Goal: Obtain resource: Obtain resource

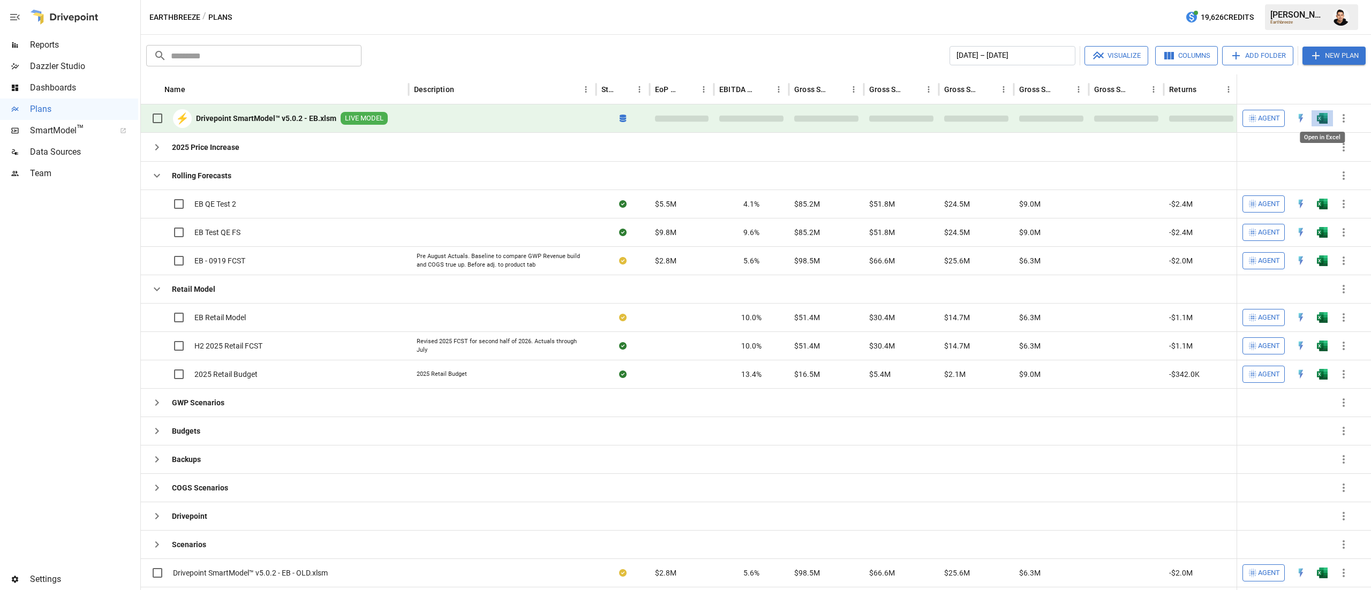
click at [1327, 121] on img "Open in Excel" at bounding box center [1322, 118] width 11 height 11
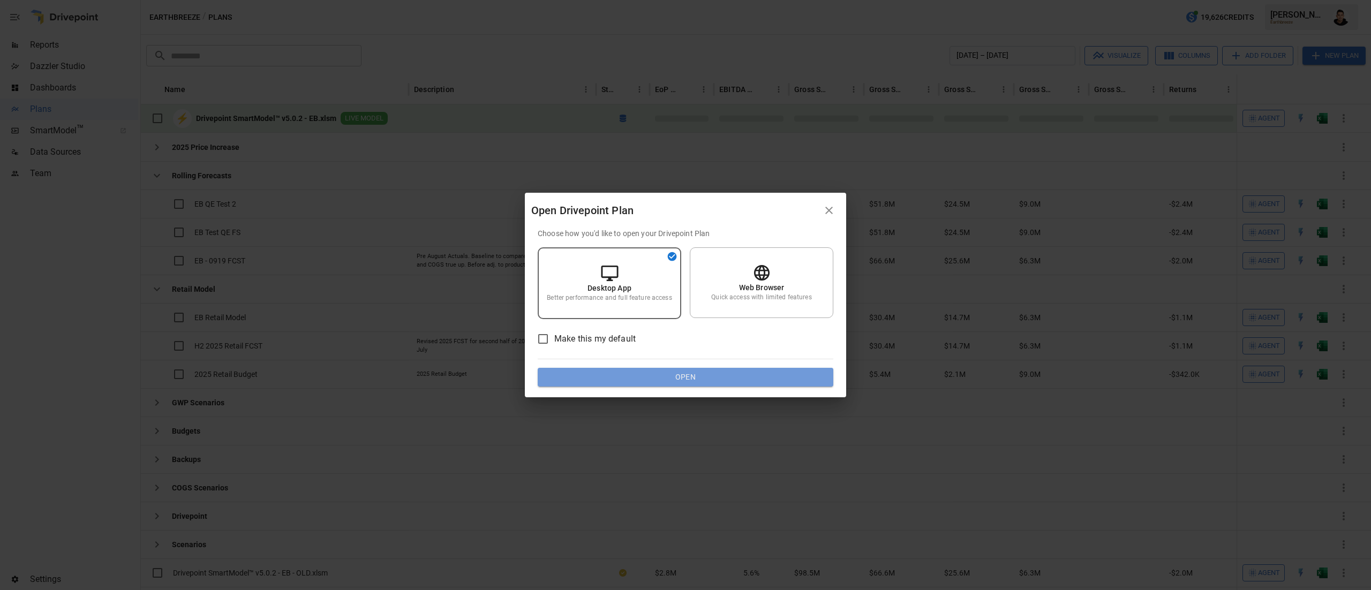
click at [806, 378] on button "Open" at bounding box center [686, 377] width 296 height 19
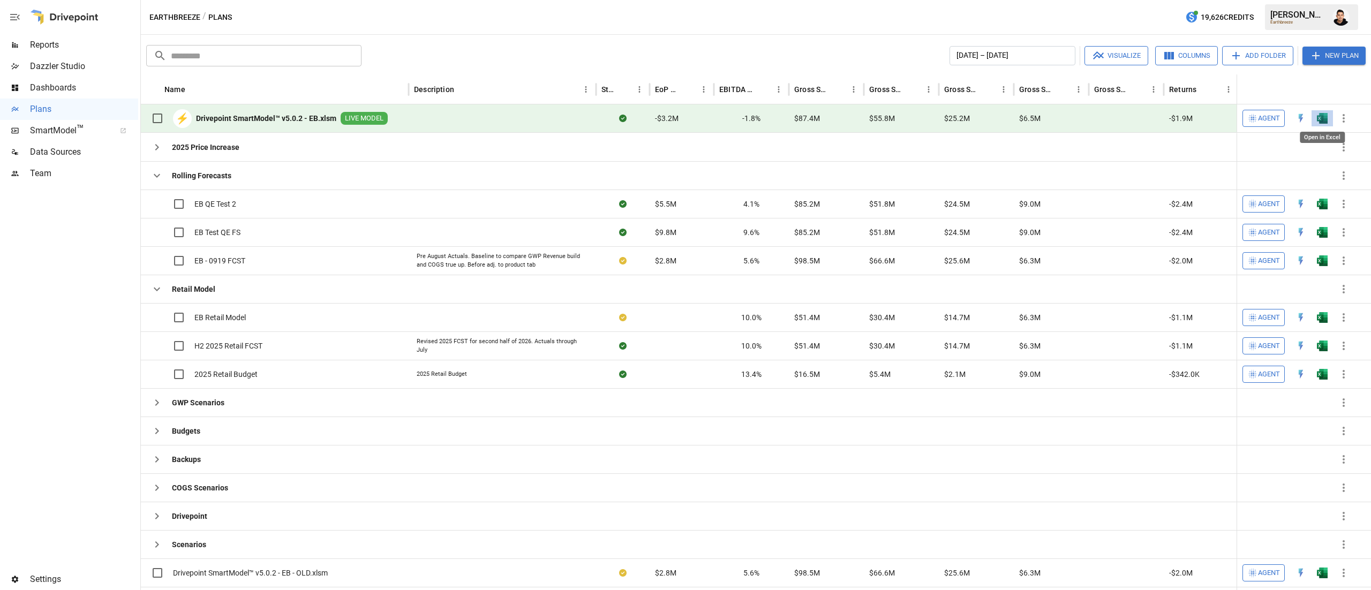
click at [1321, 120] on img "Open in Excel" at bounding box center [1322, 118] width 11 height 11
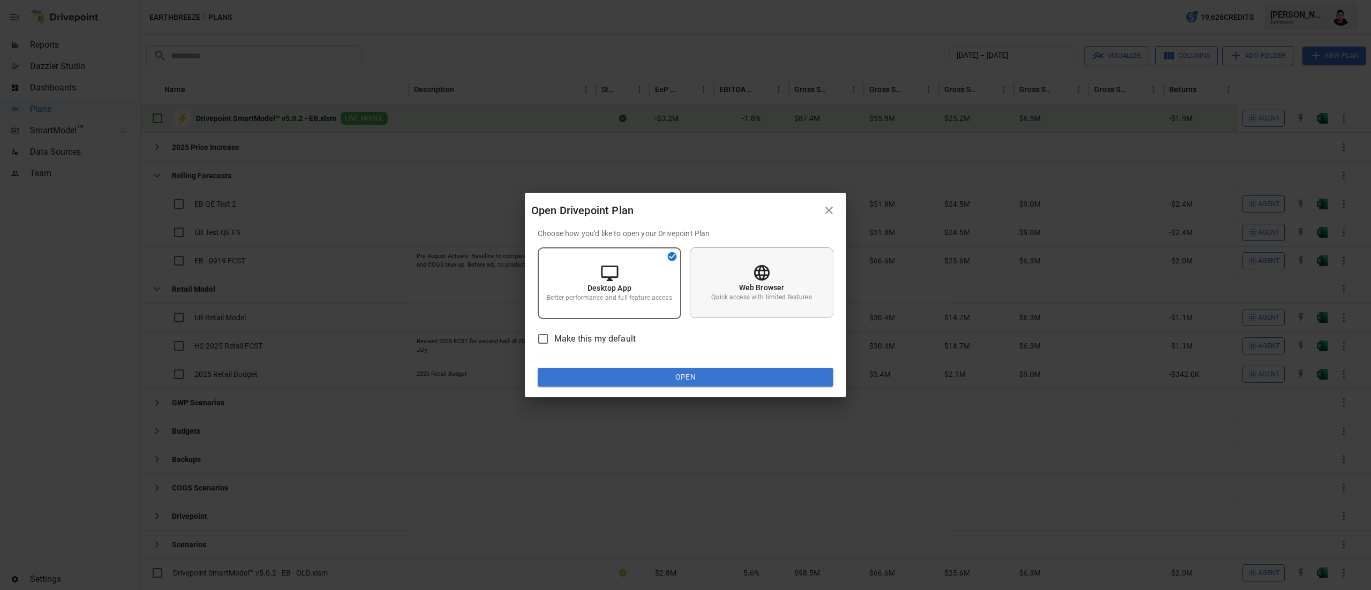
click at [765, 299] on p "Quick access with limited features" at bounding box center [761, 297] width 100 height 9
click at [761, 377] on button "Open" at bounding box center [686, 377] width 296 height 19
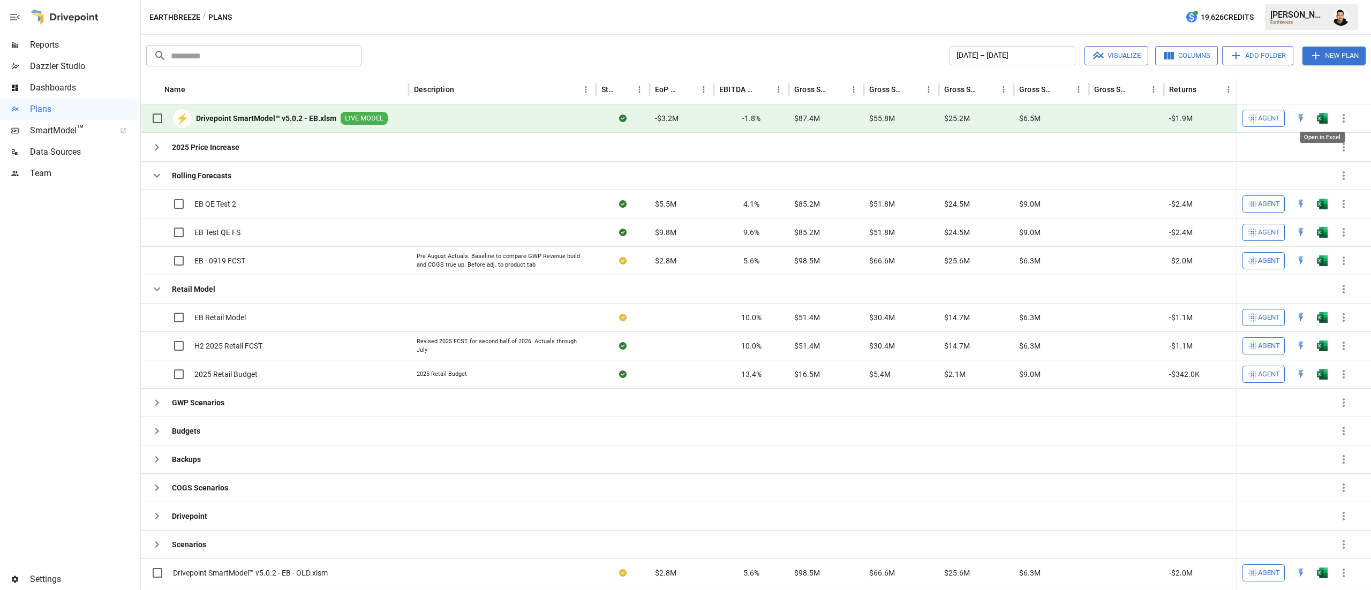
click at [1322, 122] on img "Open in Excel" at bounding box center [1322, 118] width 11 height 11
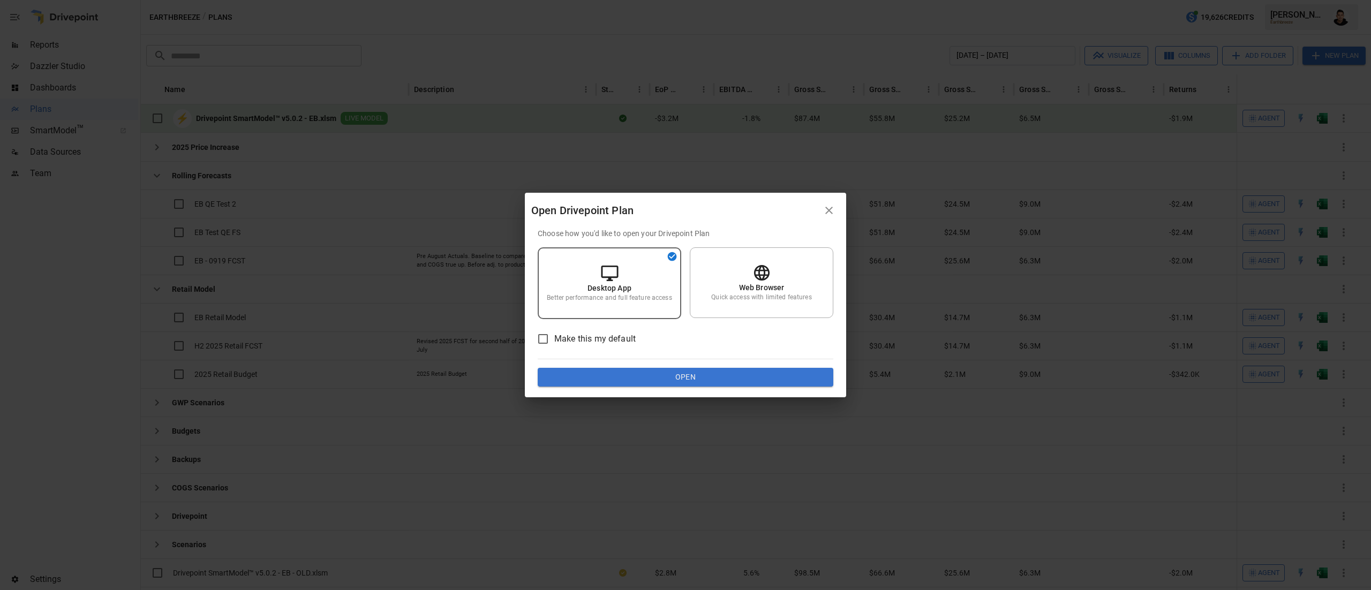
click at [763, 384] on button "Open" at bounding box center [686, 377] width 296 height 19
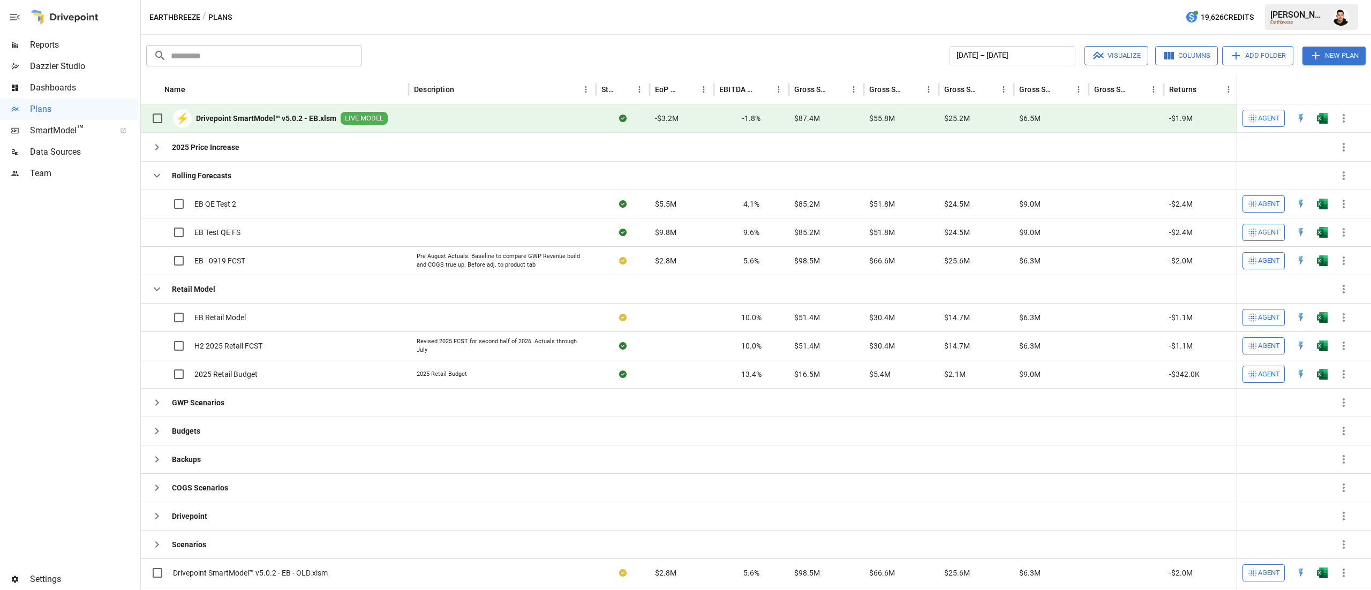
click at [1319, 111] on button "button" at bounding box center [1322, 118] width 34 height 16
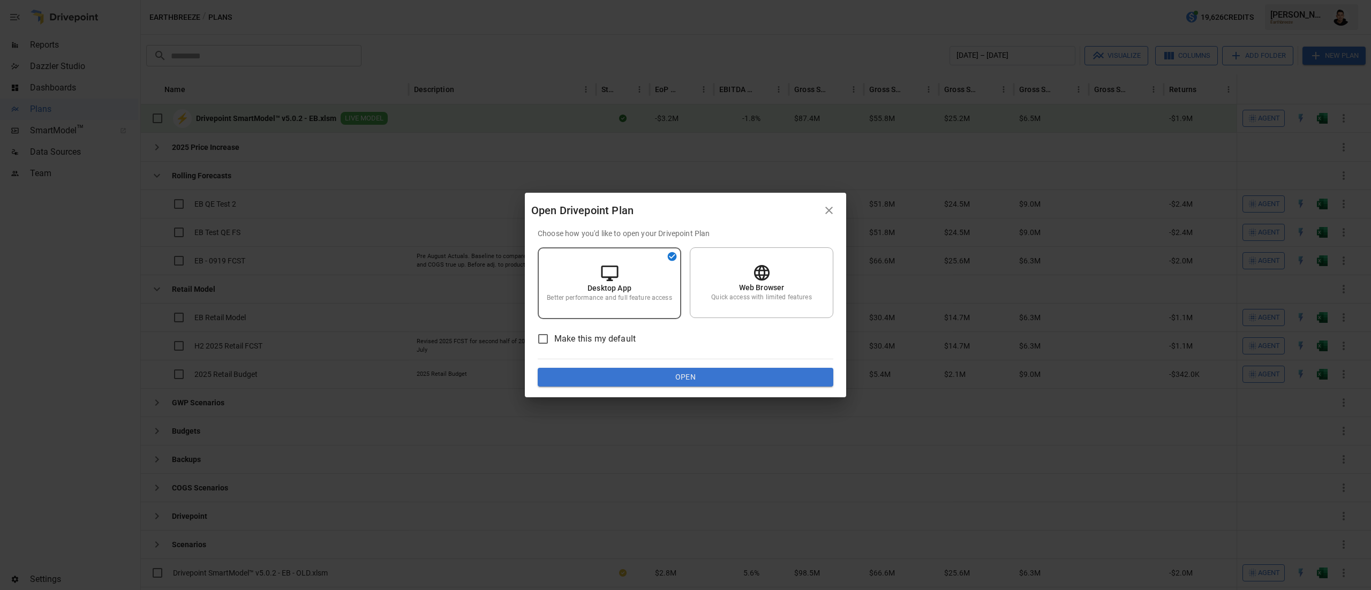
click at [707, 379] on button "Open" at bounding box center [686, 377] width 296 height 19
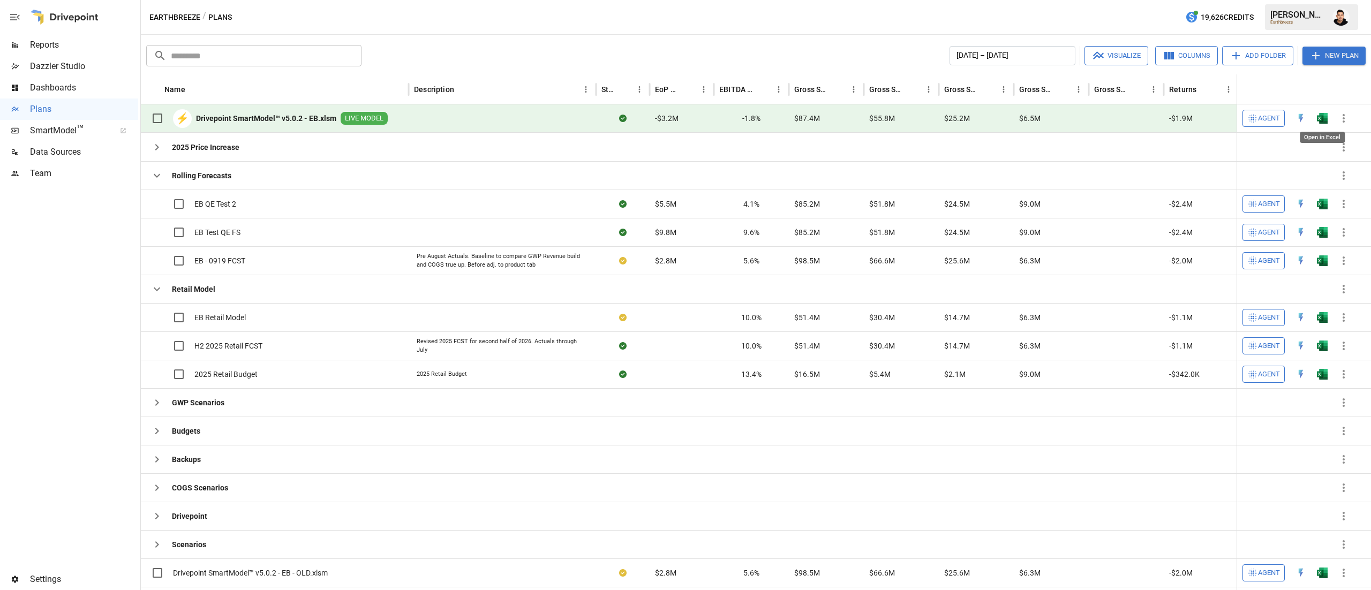
click at [1318, 124] on div "Open in Excel" at bounding box center [1321, 134] width 47 height 20
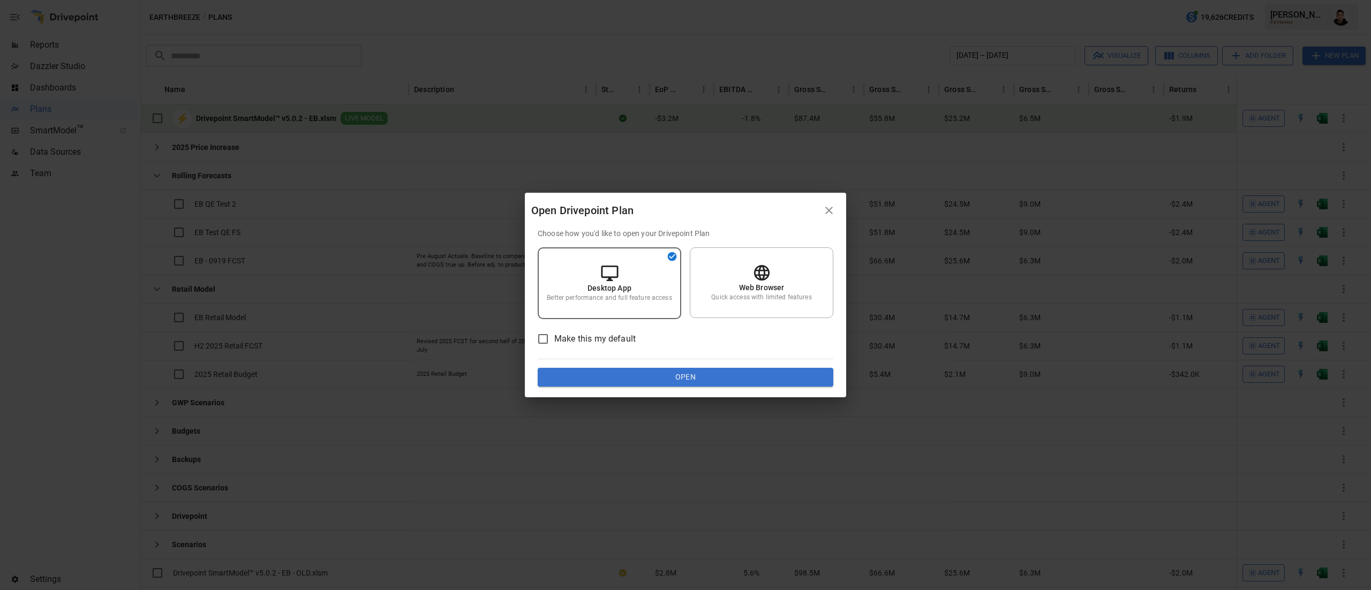
click at [764, 375] on button "Open" at bounding box center [686, 377] width 296 height 19
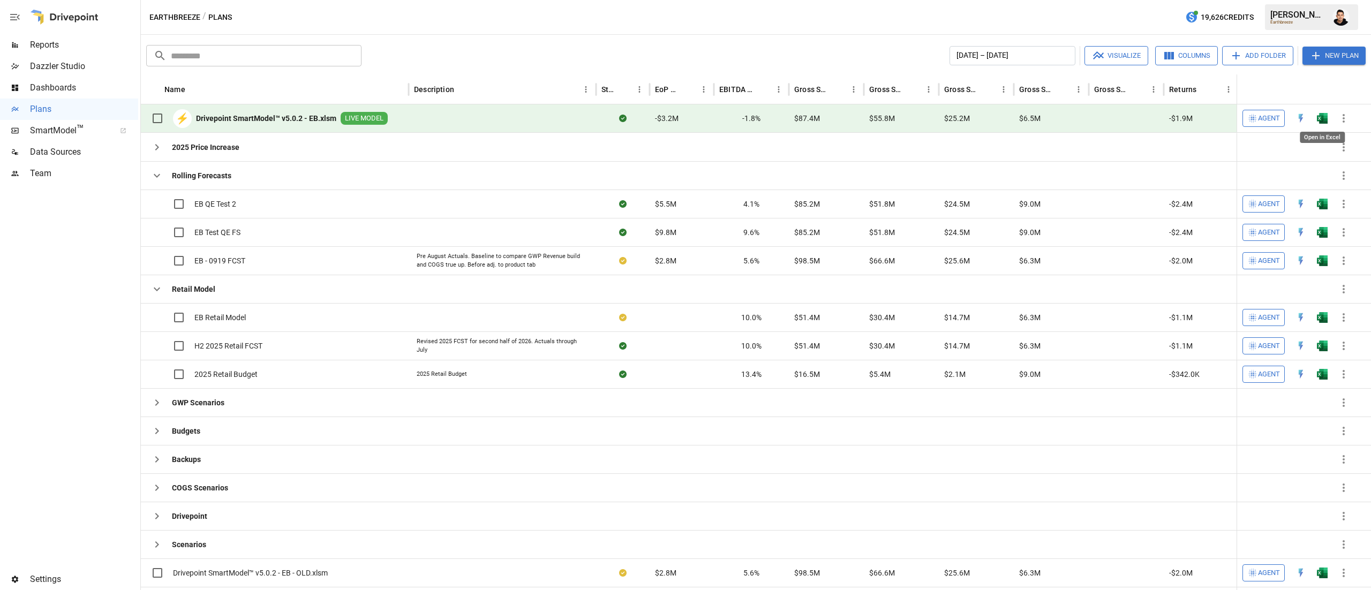
click at [1327, 113] on img "Open in Excel" at bounding box center [1322, 118] width 11 height 11
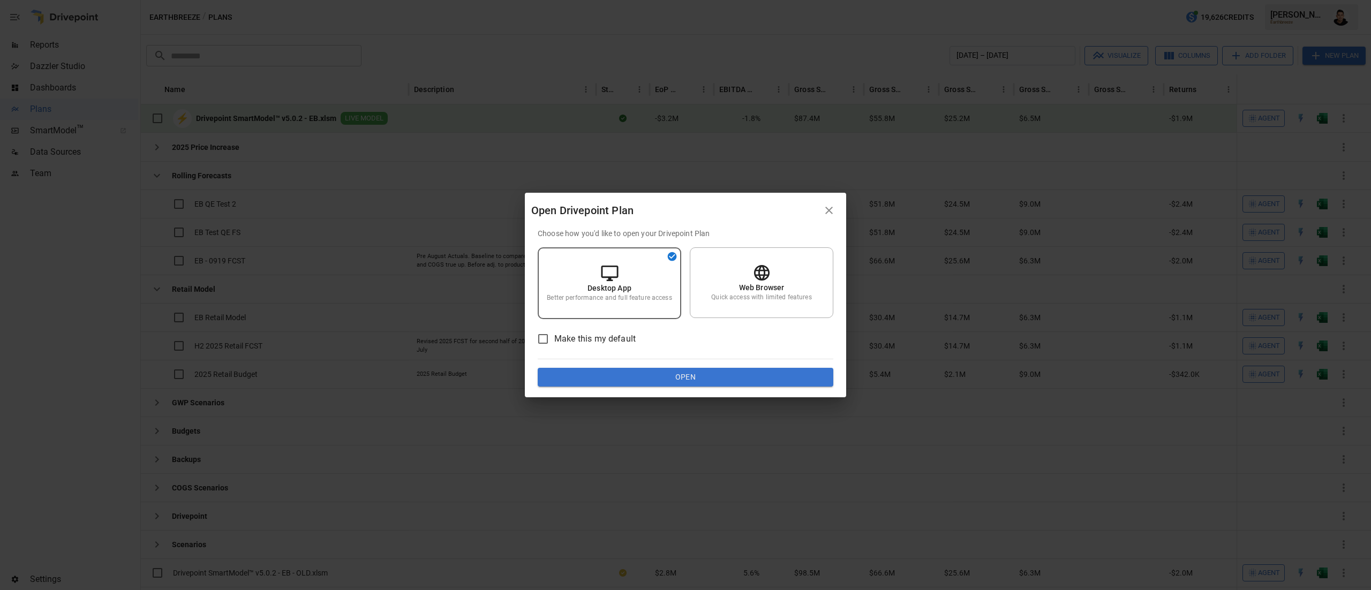
click at [667, 376] on button "Open" at bounding box center [686, 377] width 296 height 19
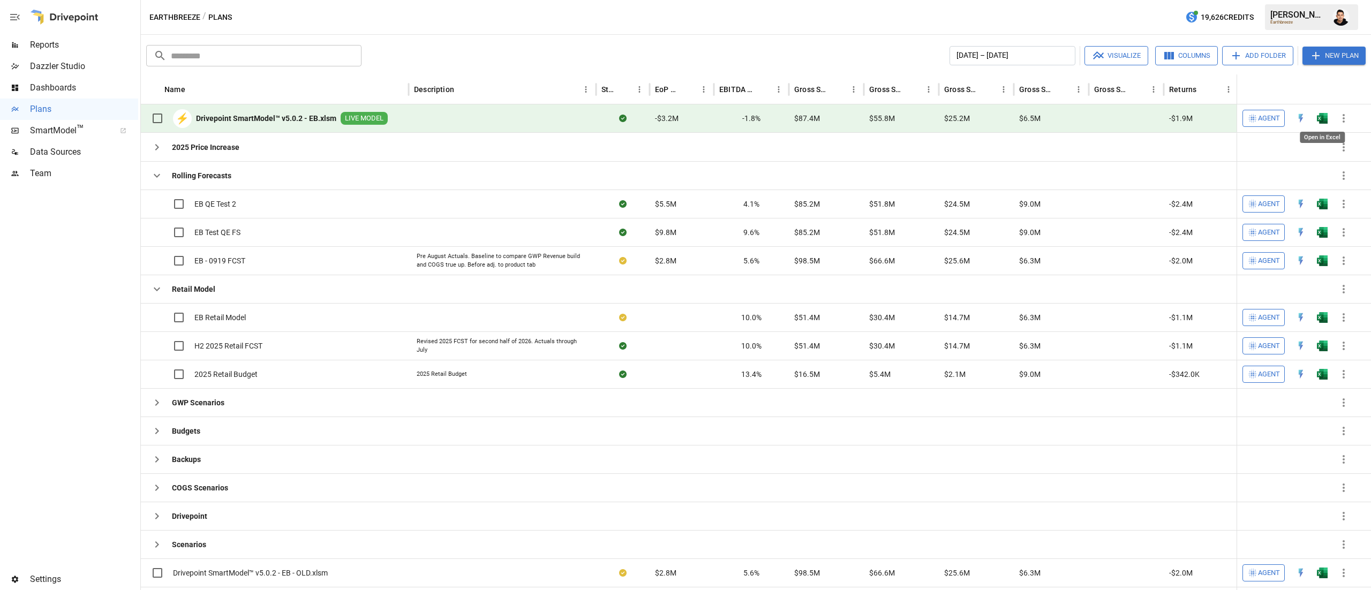
click at [1318, 117] on img "Open in Excel" at bounding box center [1322, 118] width 11 height 11
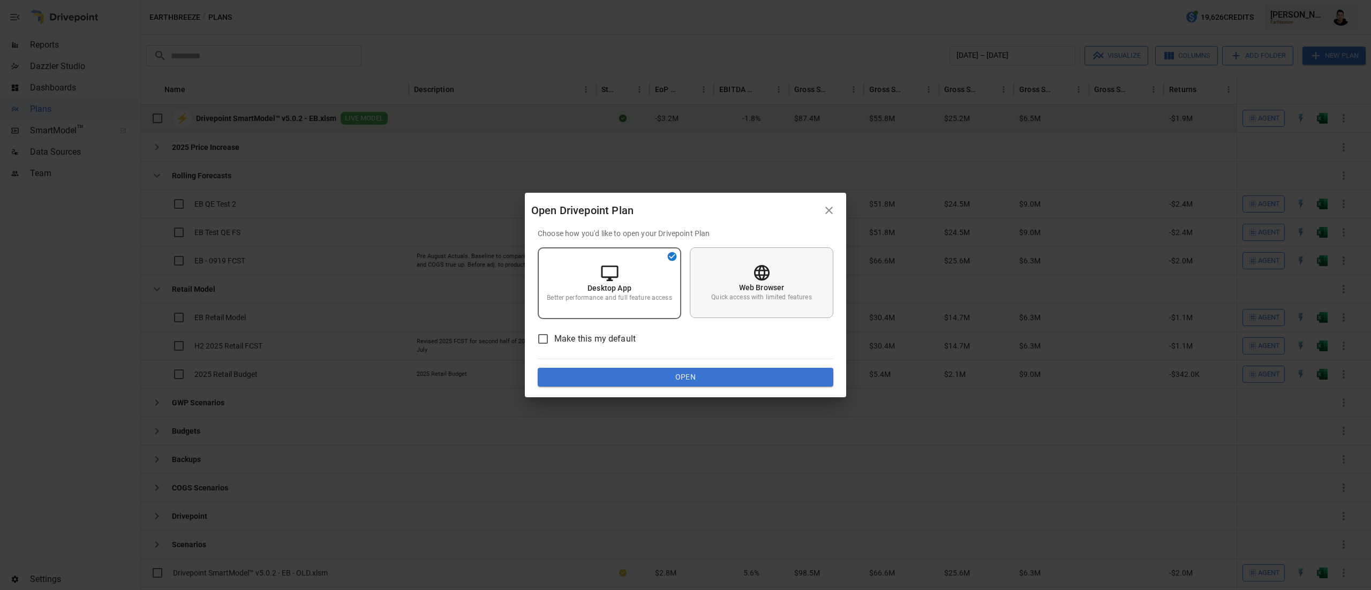
click at [730, 300] on p "Quick access with limited features" at bounding box center [761, 297] width 100 height 9
click at [725, 370] on button "Open" at bounding box center [686, 377] width 296 height 19
